Goal: Information Seeking & Learning: Find specific fact

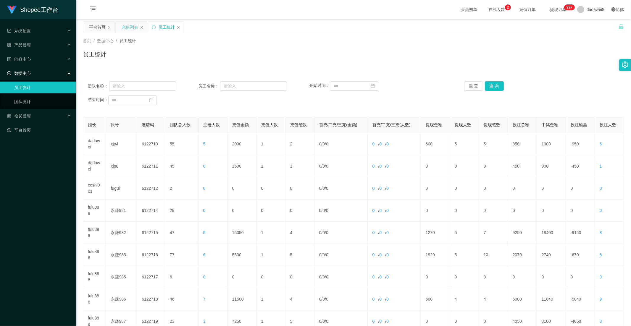
click at [130, 27] on div "充值列表" at bounding box center [130, 27] width 17 height 11
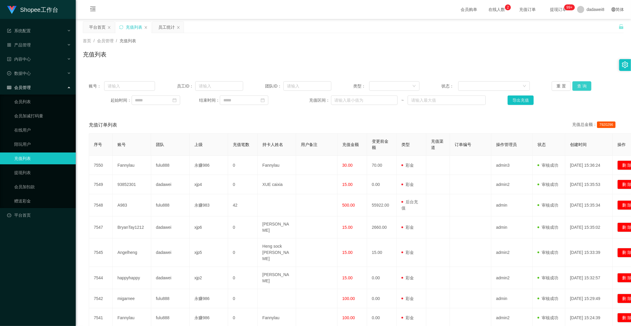
click at [584, 88] on button "查 询" at bounding box center [581, 85] width 19 height 9
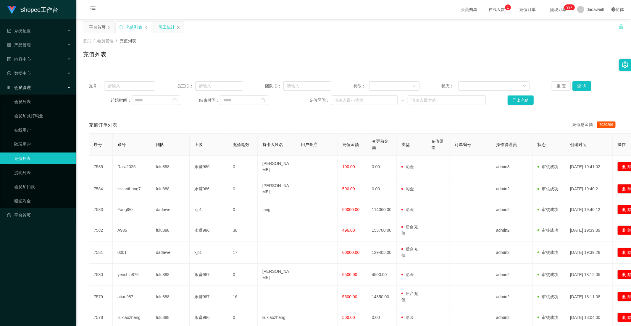
click at [165, 25] on div "员工统计" at bounding box center [166, 27] width 17 height 11
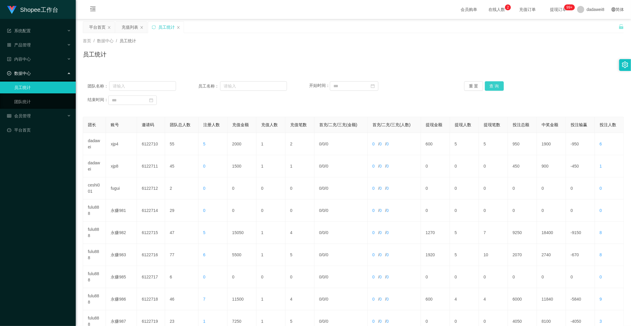
click at [495, 90] on button "查 询" at bounding box center [494, 85] width 19 height 9
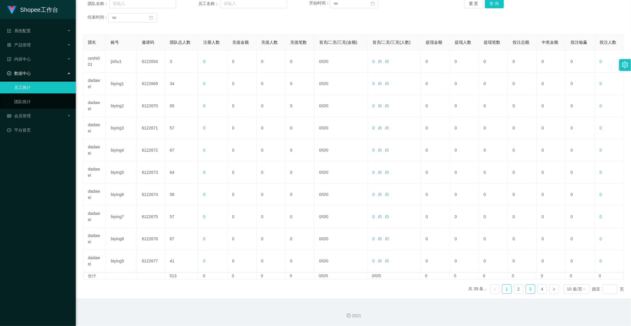
click at [526, 291] on link "3" at bounding box center [530, 289] width 9 height 9
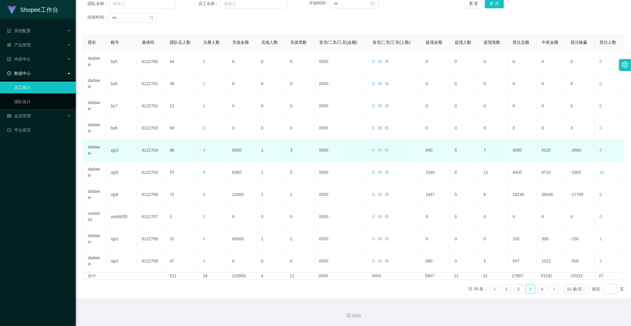
click at [238, 152] on td "5000" at bounding box center [242, 150] width 29 height 22
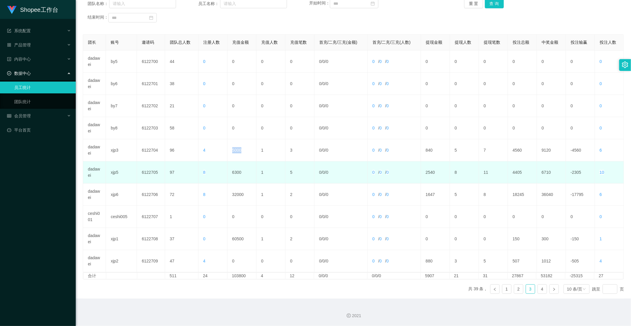
copy td "5000"
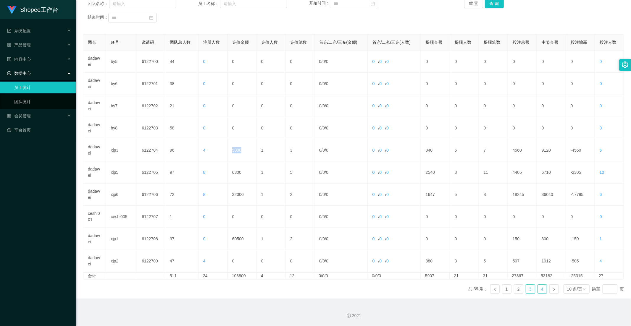
click at [538, 288] on link "4" at bounding box center [542, 289] width 9 height 9
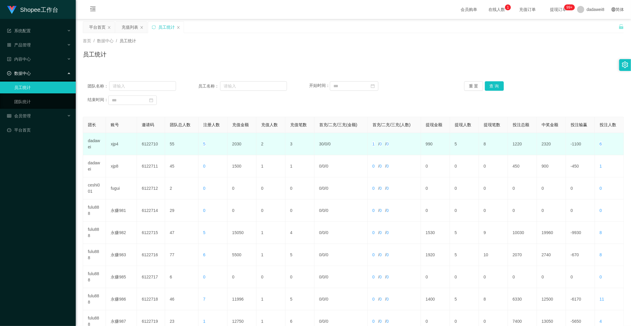
scroll to position [60, 0]
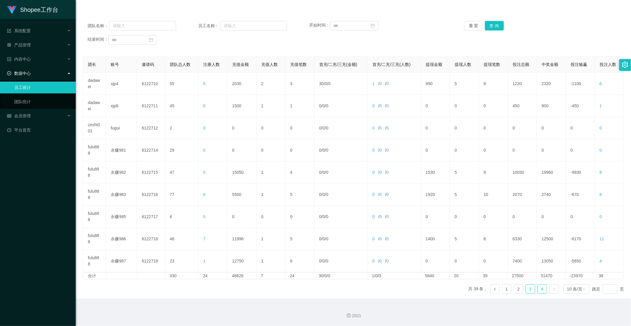
click at [526, 292] on link "3" at bounding box center [530, 289] width 9 height 9
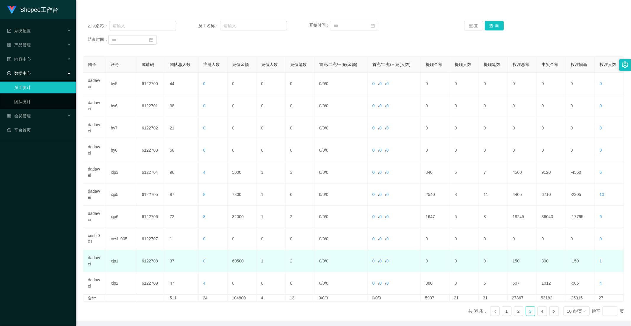
click at [240, 259] on td "60500" at bounding box center [242, 261] width 29 height 22
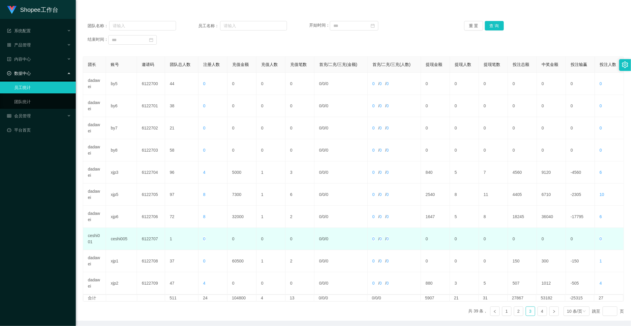
click at [253, 248] on td "0" at bounding box center [242, 239] width 29 height 22
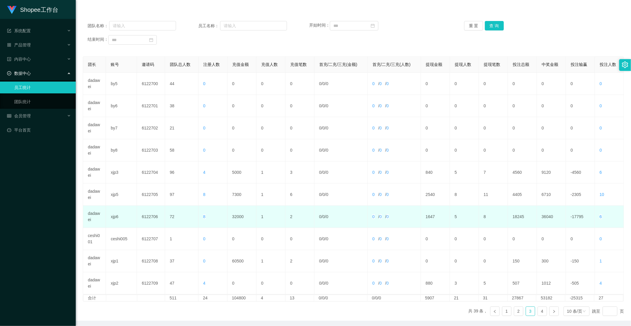
click at [243, 209] on td "32000" at bounding box center [242, 217] width 29 height 22
click at [242, 215] on td "32000" at bounding box center [242, 217] width 29 height 22
click at [238, 217] on td "32000" at bounding box center [242, 217] width 29 height 22
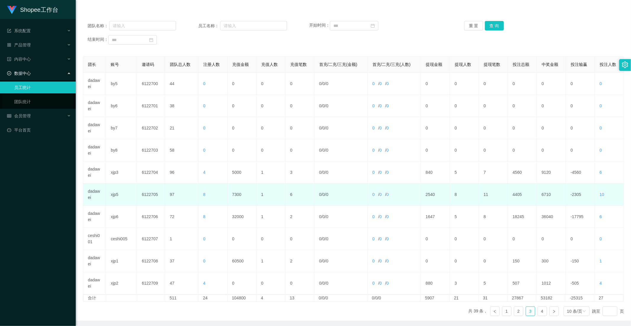
click at [236, 201] on td "7300" at bounding box center [242, 195] width 29 height 22
click at [234, 193] on td "7300" at bounding box center [242, 195] width 29 height 22
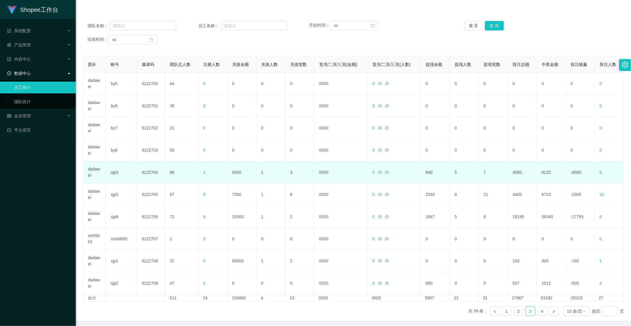
click at [238, 175] on td "5000" at bounding box center [242, 173] width 29 height 22
click at [238, 176] on td "5000" at bounding box center [242, 173] width 29 height 22
